Goal: Check status: Check status

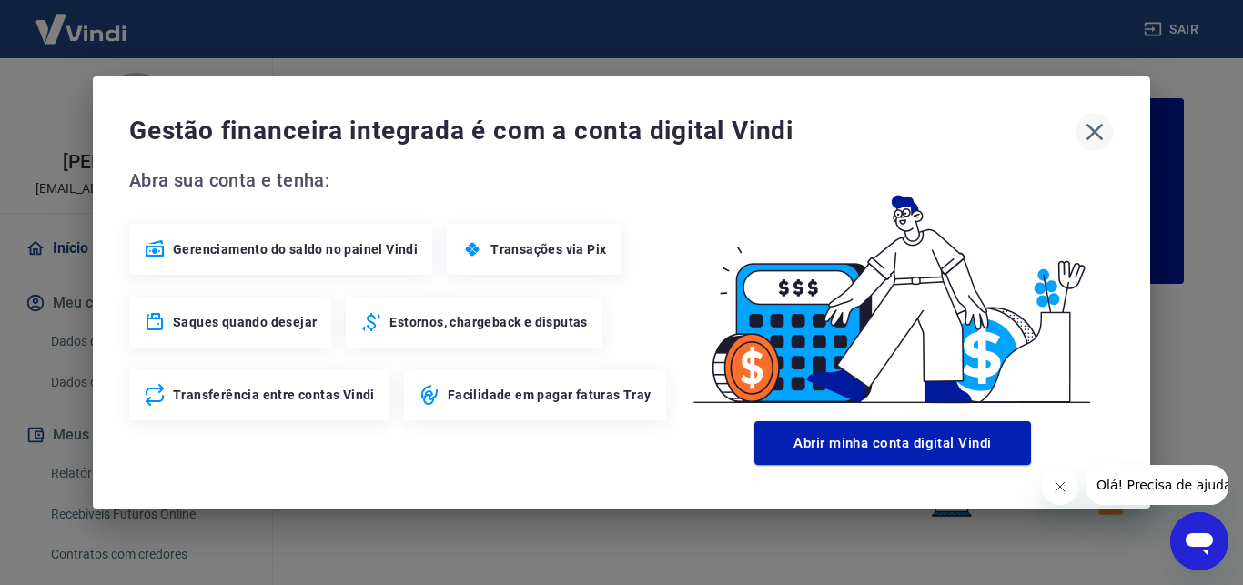
click at [1101, 136] on icon "button" at bounding box center [1094, 131] width 29 height 29
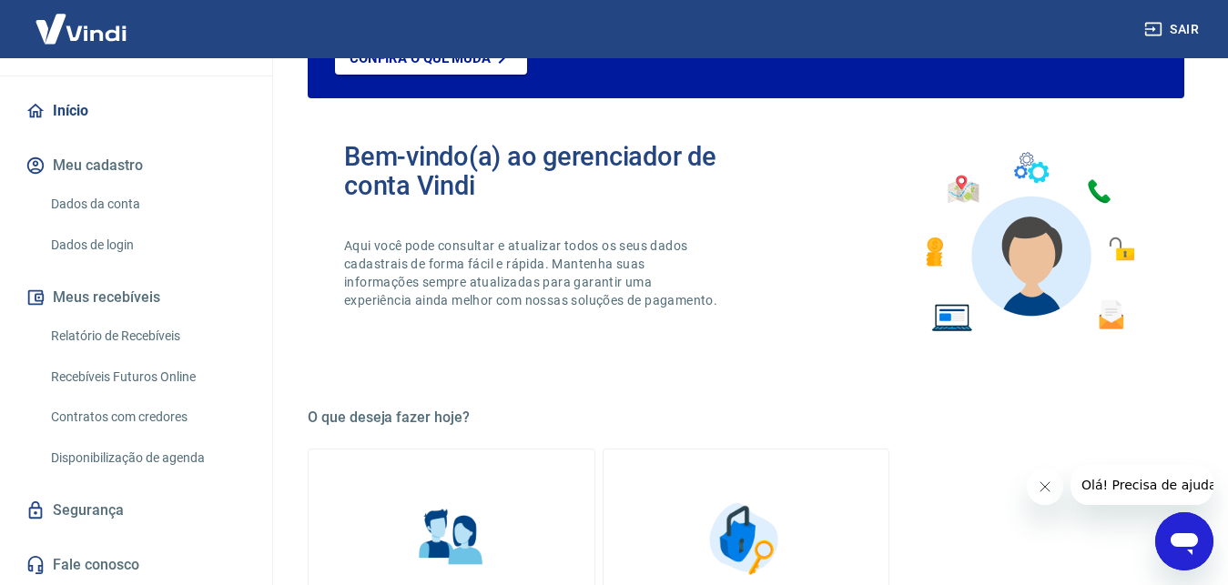
scroll to position [557, 0]
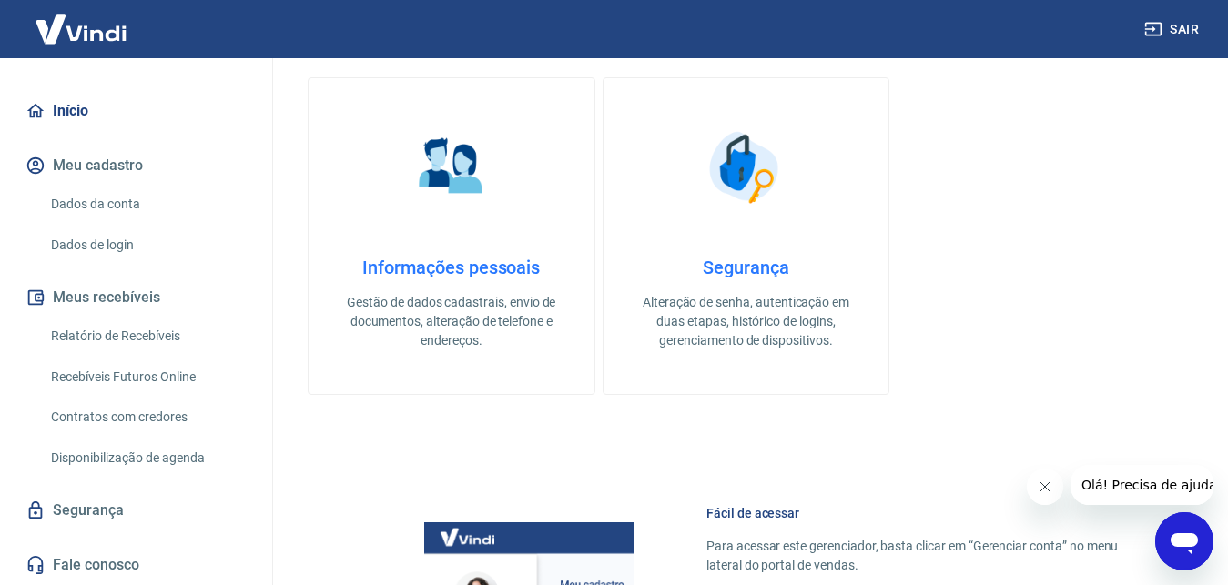
click at [137, 332] on link "Relatório de Recebíveis" at bounding box center [147, 336] width 207 height 37
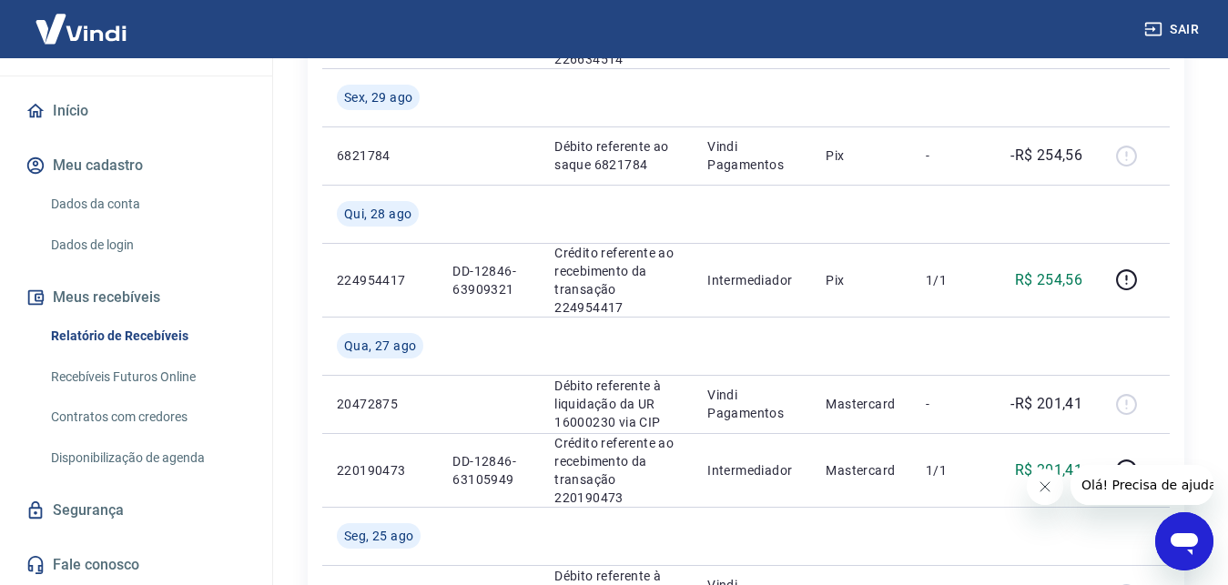
scroll to position [1021, 0]
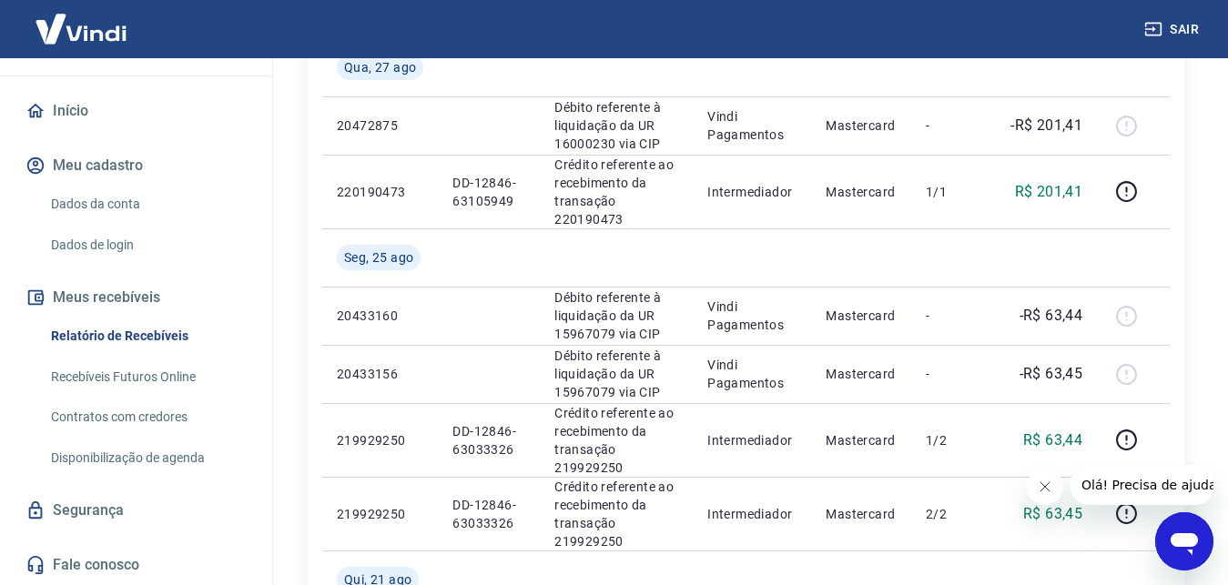
click at [136, 380] on link "Recebíveis Futuros Online" at bounding box center [147, 377] width 207 height 37
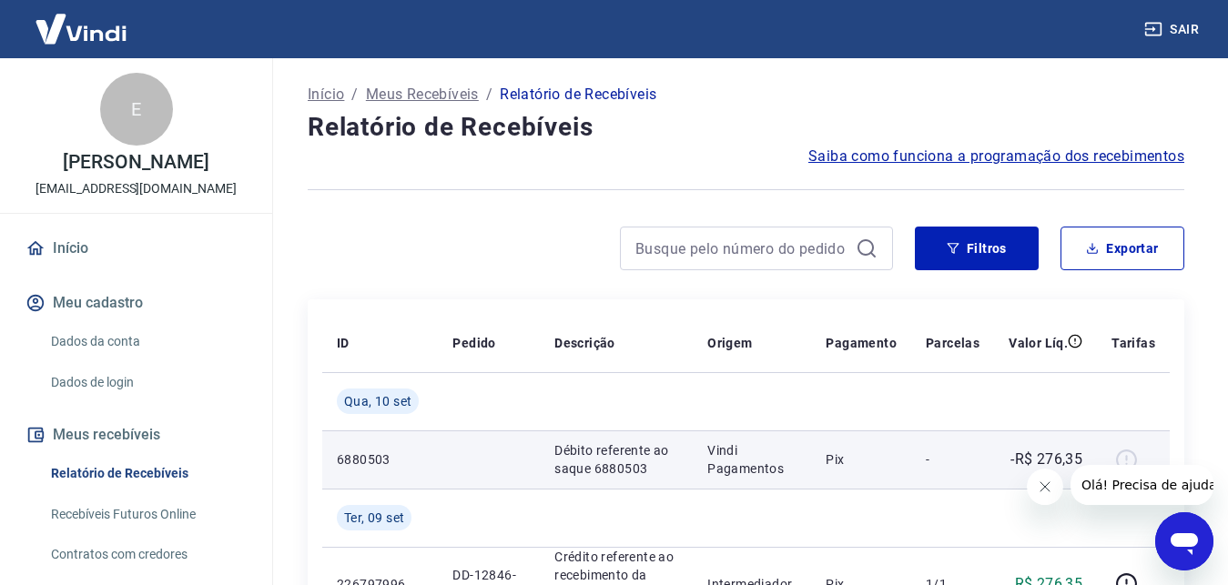
scroll to position [186, 0]
